Goal: Transaction & Acquisition: Subscribe to service/newsletter

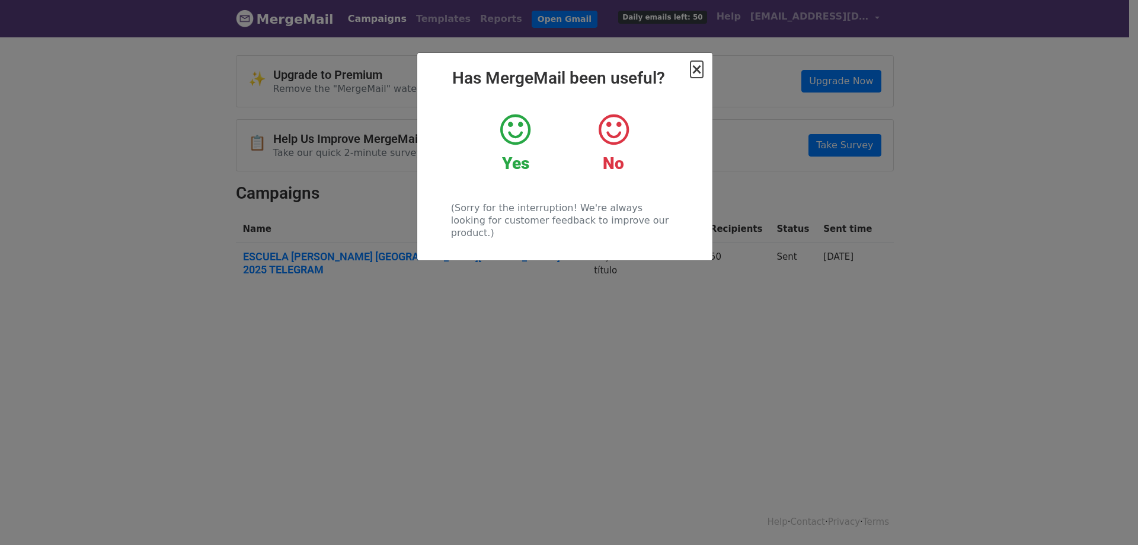
click at [698, 68] on span "×" at bounding box center [697, 69] width 12 height 17
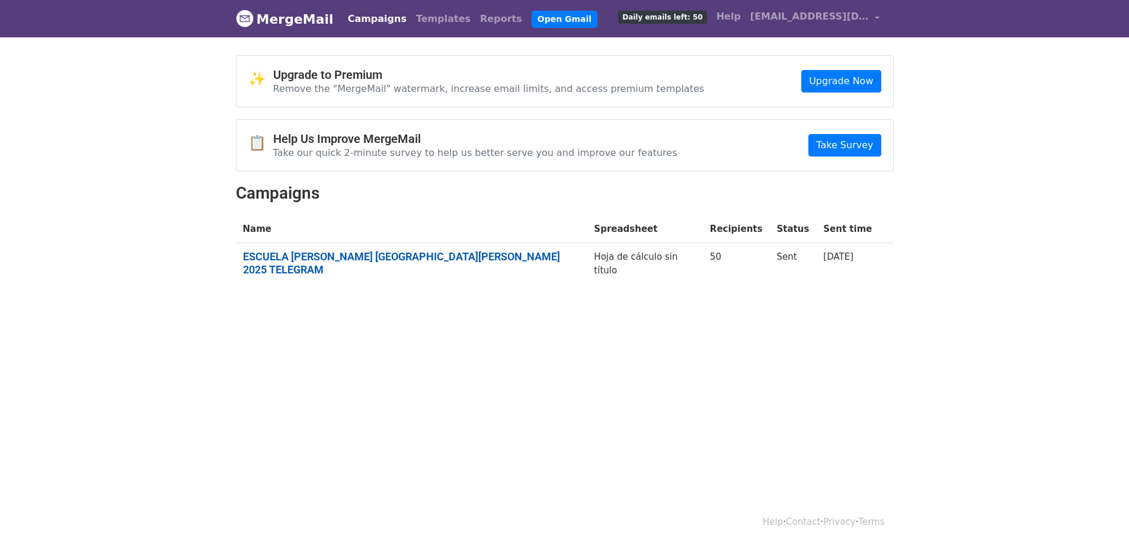
click at [446, 257] on link "ESCUELA DE VERANO SAN PEDRO DEL PINATAR 2025 TELEGRAM" at bounding box center [411, 262] width 337 height 25
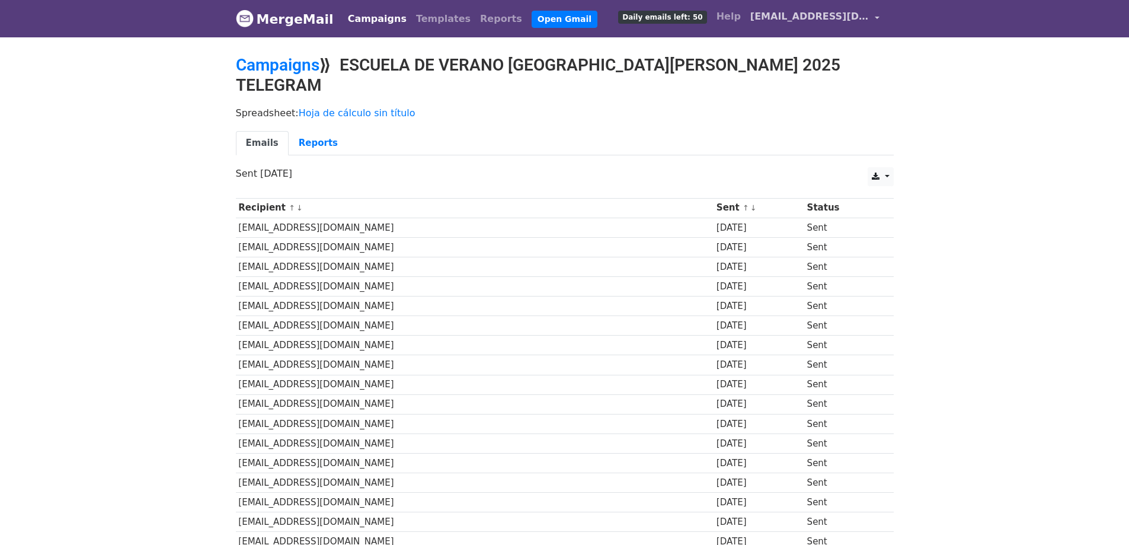
click at [758, 15] on span "[EMAIL_ADDRESS][DOMAIN_NAME]" at bounding box center [809, 16] width 119 height 14
click at [796, 50] on link "Account" at bounding box center [821, 48] width 125 height 19
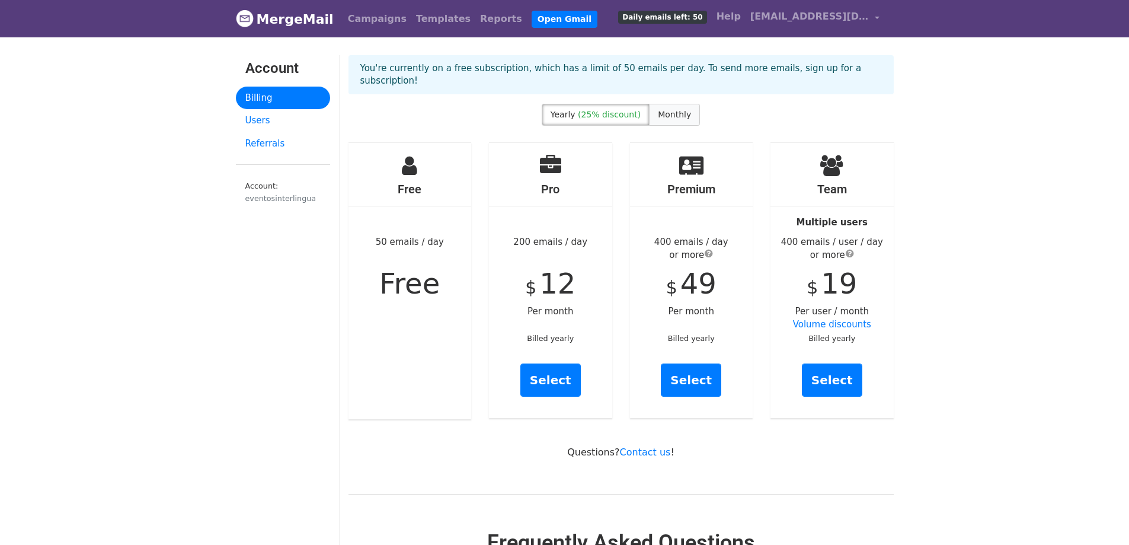
click at [672, 110] on span "Monthly" at bounding box center [674, 114] width 33 height 9
click at [362, 18] on link "Campaigns" at bounding box center [377, 19] width 68 height 24
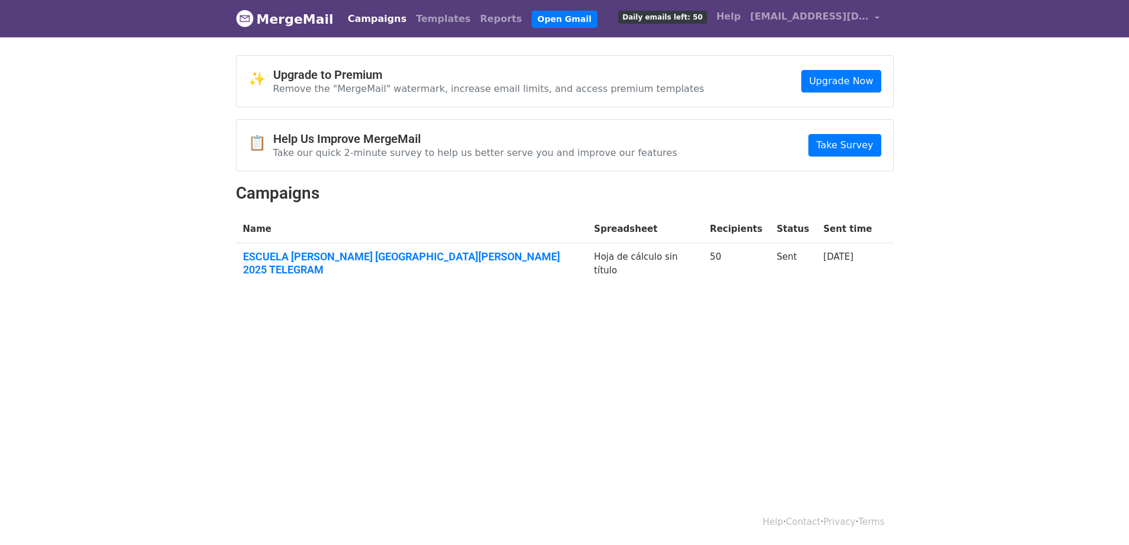
click at [266, 18] on link "MergeMail" at bounding box center [285, 19] width 98 height 25
